Goal: Find specific page/section: Find specific page/section

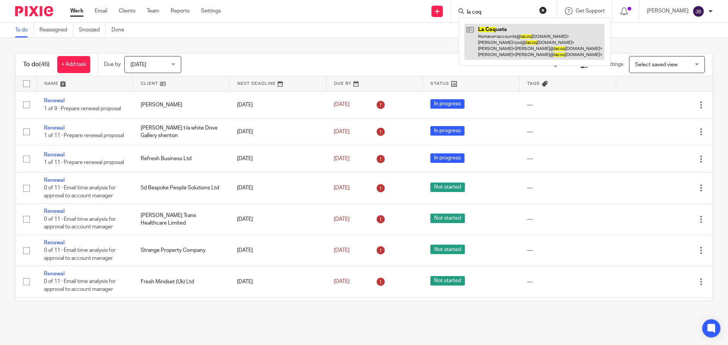
drag, startPoint x: 494, startPoint y: 45, endPoint x: 496, endPoint y: 57, distance: 12.3
click at [494, 45] on link at bounding box center [534, 42] width 140 height 36
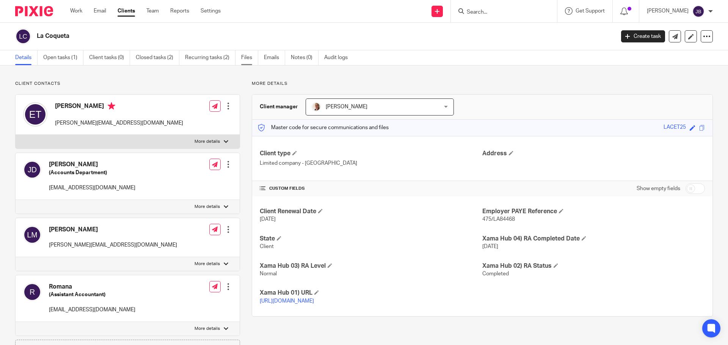
click at [246, 62] on link "Files" at bounding box center [249, 57] width 17 height 15
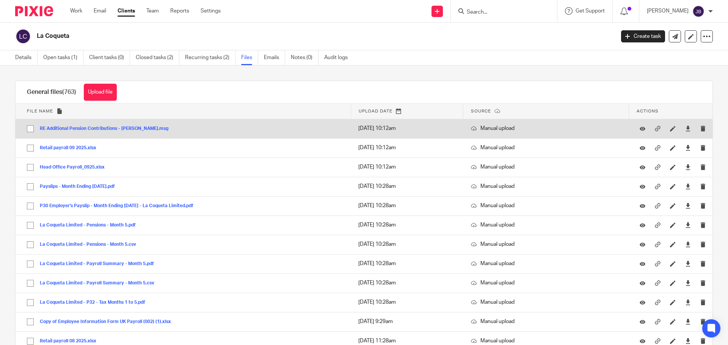
drag, startPoint x: 30, startPoint y: 55, endPoint x: 151, endPoint y: 134, distance: 144.0
click at [30, 55] on link "Details" at bounding box center [26, 57] width 22 height 15
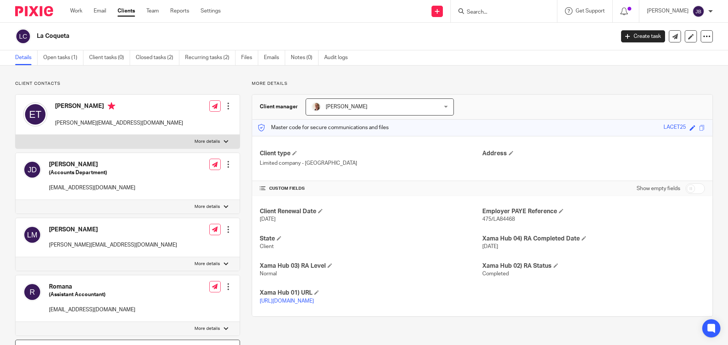
scroll to position [38, 0]
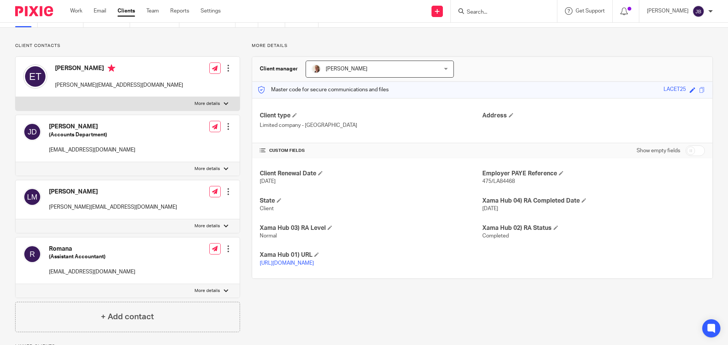
drag, startPoint x: 73, startPoint y: 291, endPoint x: 184, endPoint y: 291, distance: 111.4
click at [73, 291] on label "More details" at bounding box center [128, 291] width 224 height 14
click at [16, 284] on input "More details" at bounding box center [15, 284] width 0 height 0
checkbox input "true"
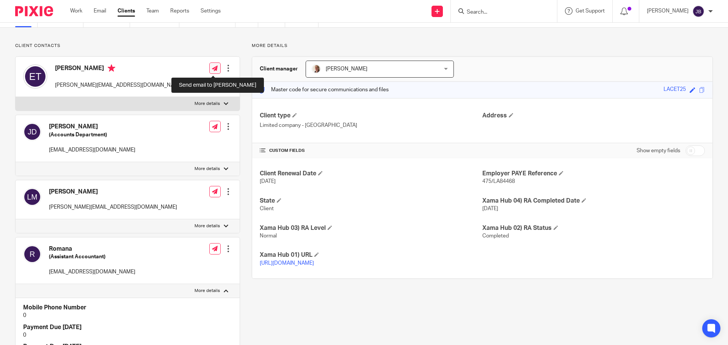
click at [214, 68] on icon at bounding box center [215, 69] width 6 height 6
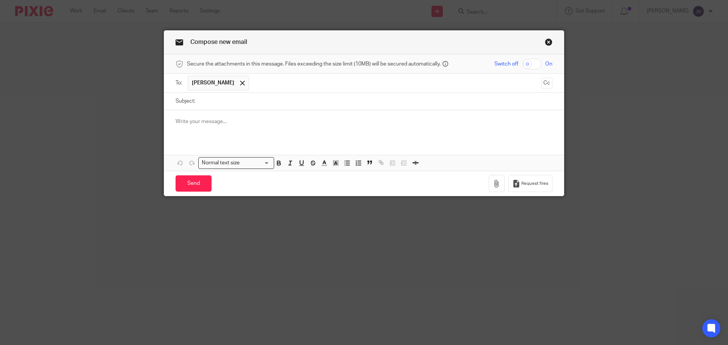
click at [547, 41] on link "Close this dialog window" at bounding box center [549, 43] width 8 height 10
